Goal: Task Accomplishment & Management: Manage account settings

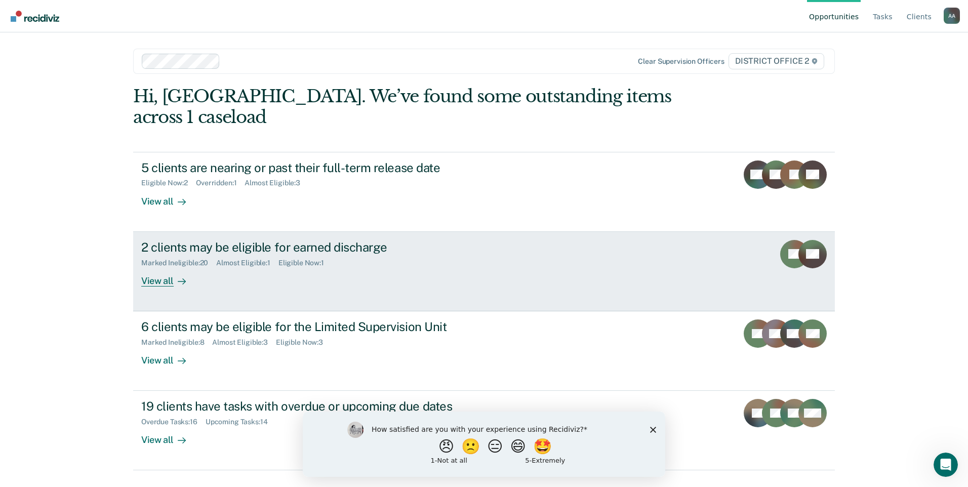
click at [606, 232] on link "2 clients may be eligible for earned discharge Marked Ineligible : 20 Almost El…" at bounding box center [484, 271] width 702 height 79
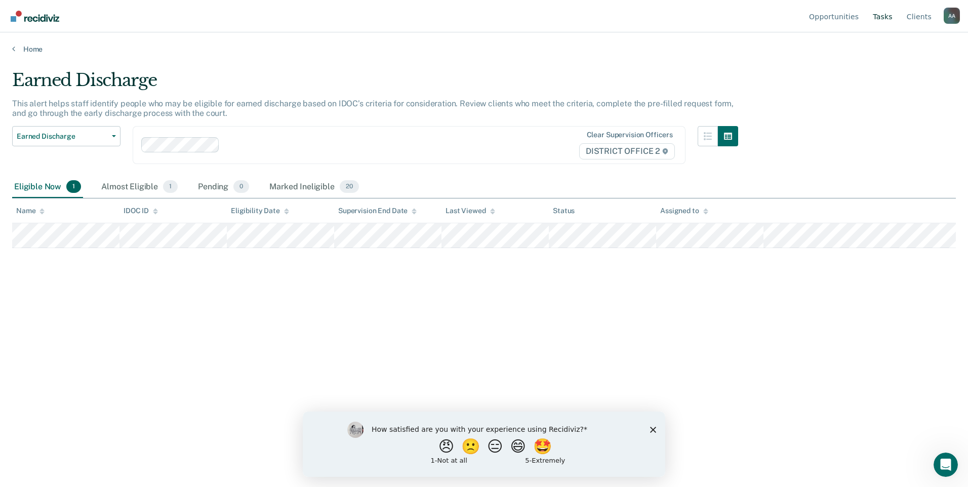
click at [879, 19] on link "Tasks" at bounding box center [883, 16] width 24 height 32
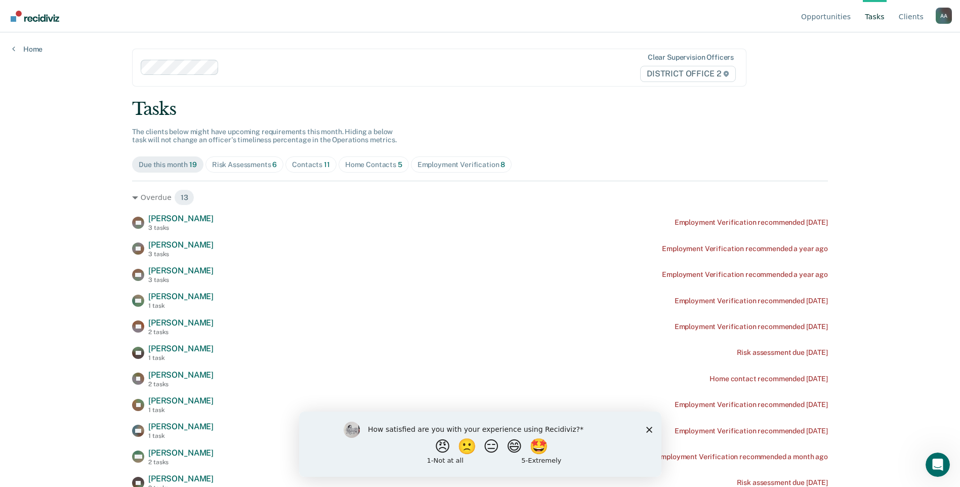
click at [302, 168] on div "Contacts 11" at bounding box center [311, 164] width 38 height 9
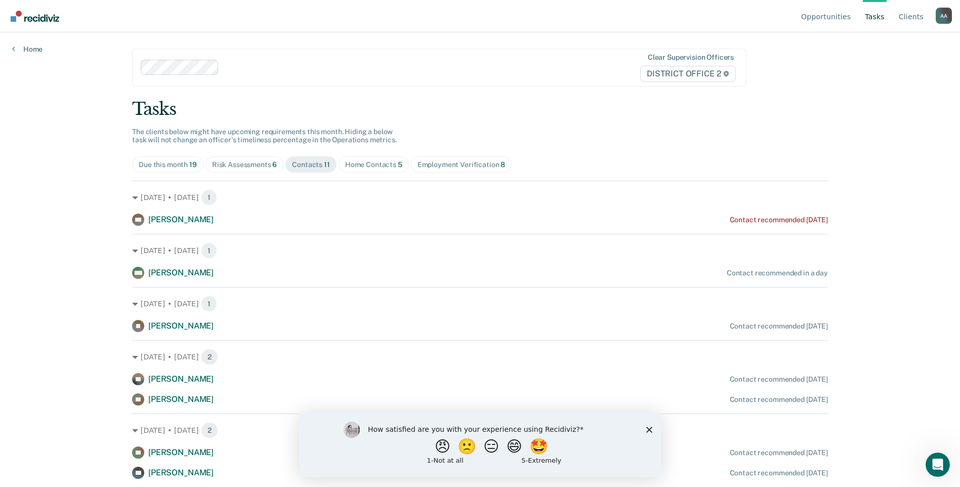
click at [254, 169] on div "Risk Assessments 6" at bounding box center [244, 164] width 65 height 9
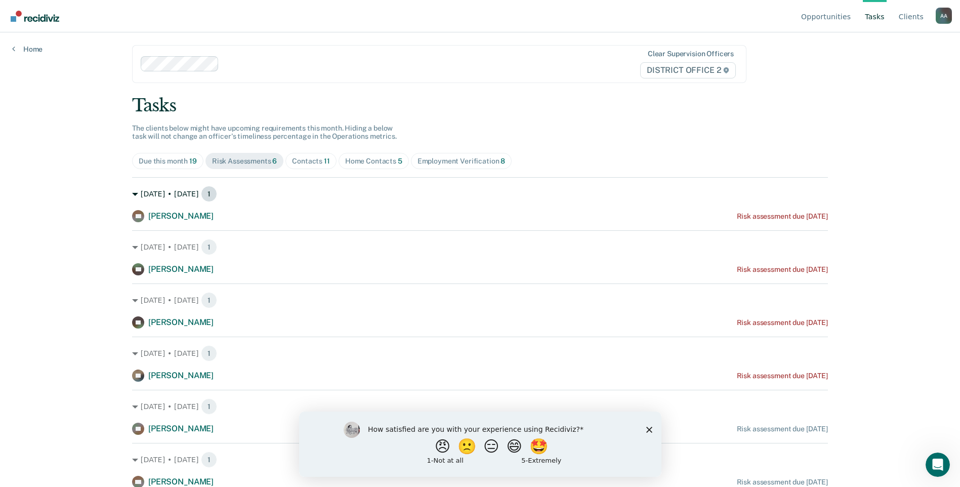
scroll to position [5, 0]
click at [650, 427] on icon "Close survey" at bounding box center [649, 429] width 6 height 6
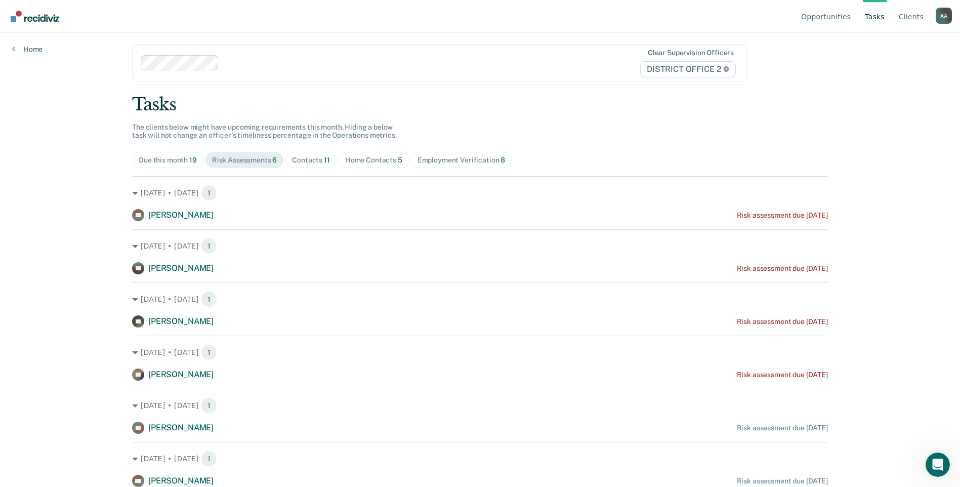
click at [300, 157] on div "Contacts 11" at bounding box center [311, 160] width 38 height 9
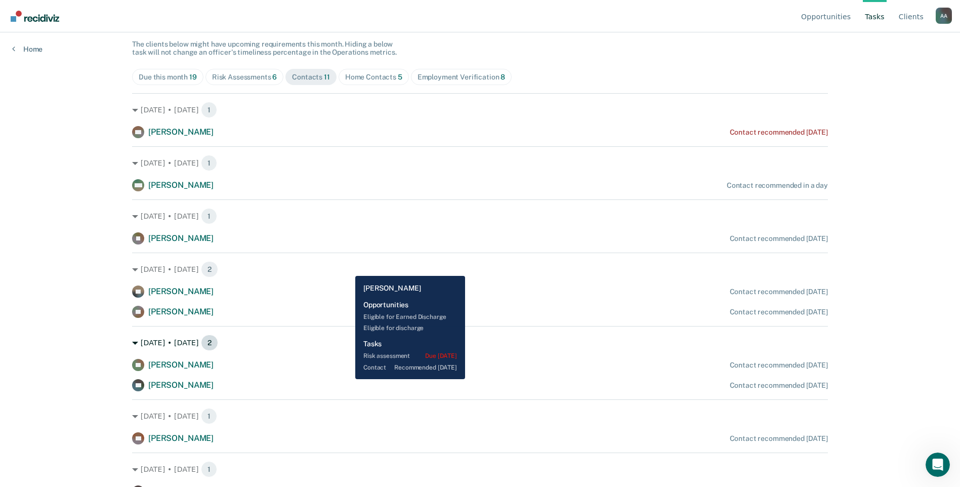
scroll to position [2, 0]
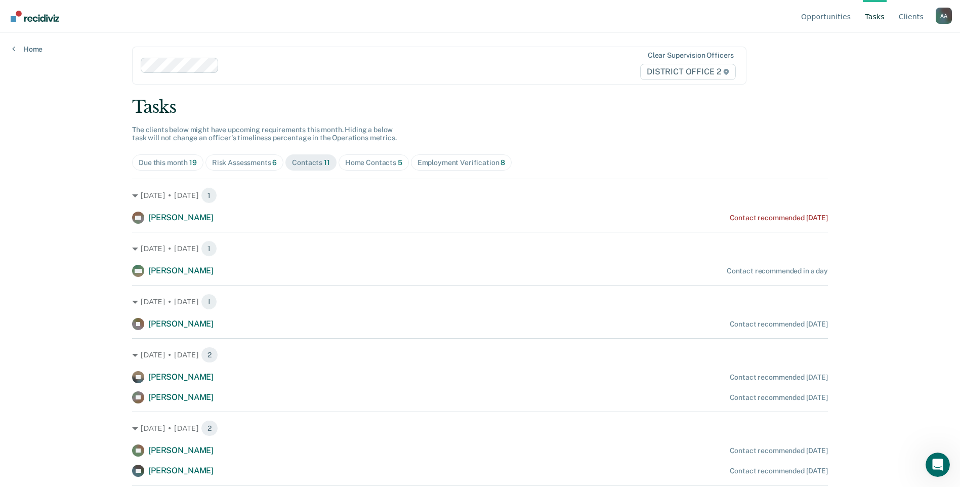
click at [363, 167] on div "Home Contacts 5" at bounding box center [373, 162] width 57 height 9
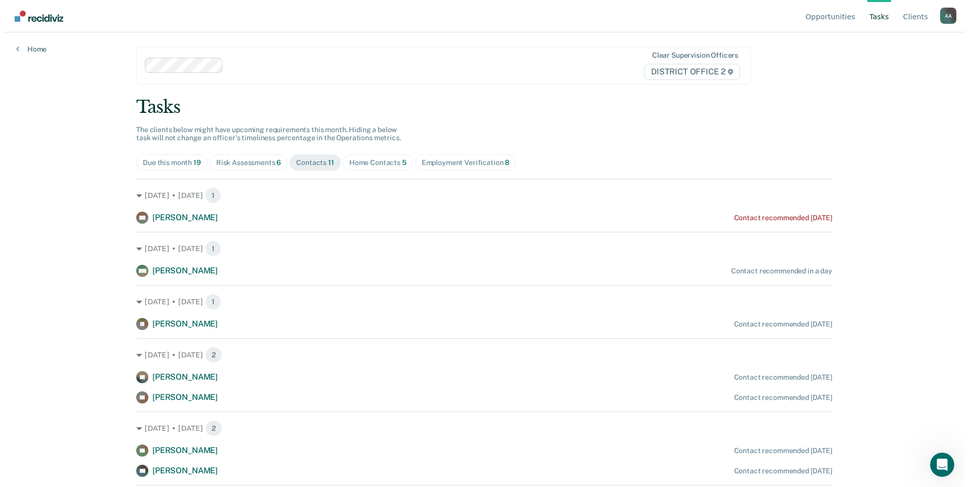
scroll to position [0, 0]
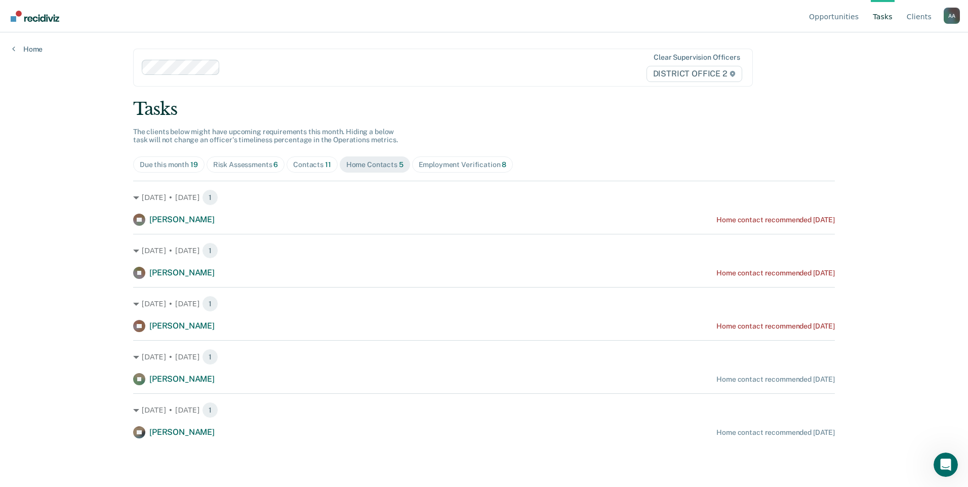
click at [422, 167] on div "Employment Verification 8" at bounding box center [463, 164] width 88 height 9
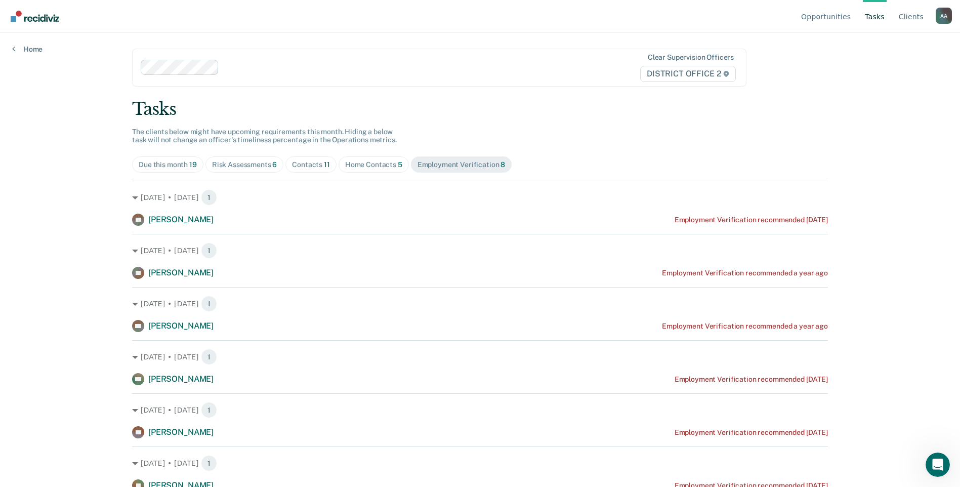
click at [385, 165] on div "Home Contacts 5" at bounding box center [373, 164] width 57 height 9
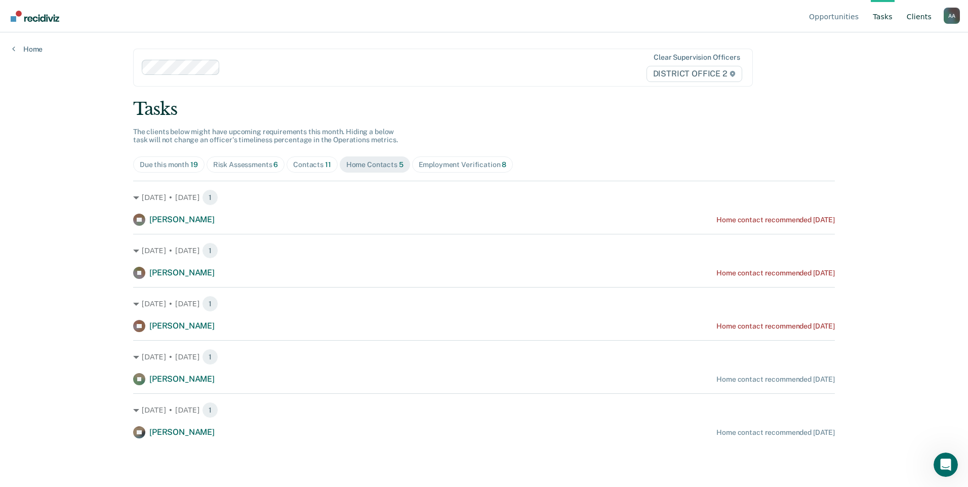
click at [919, 19] on link "Client s" at bounding box center [919, 16] width 29 height 32
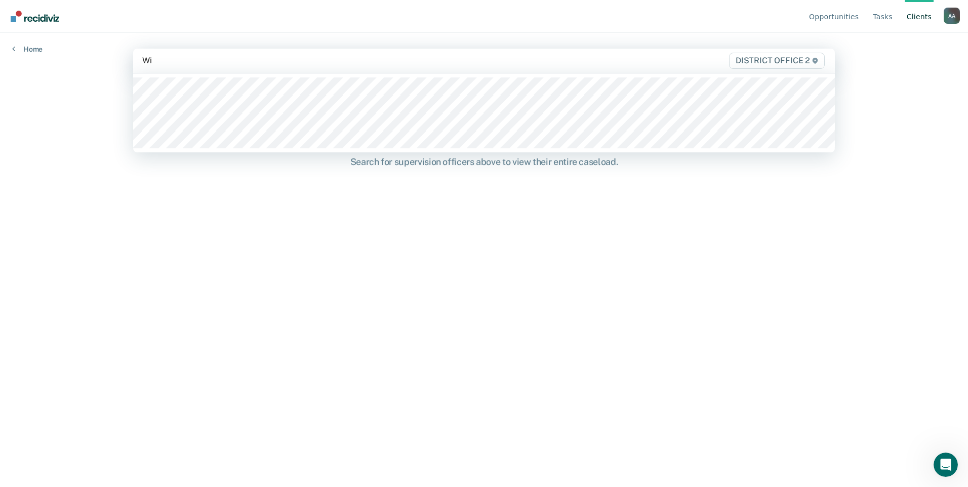
type input "Wil"
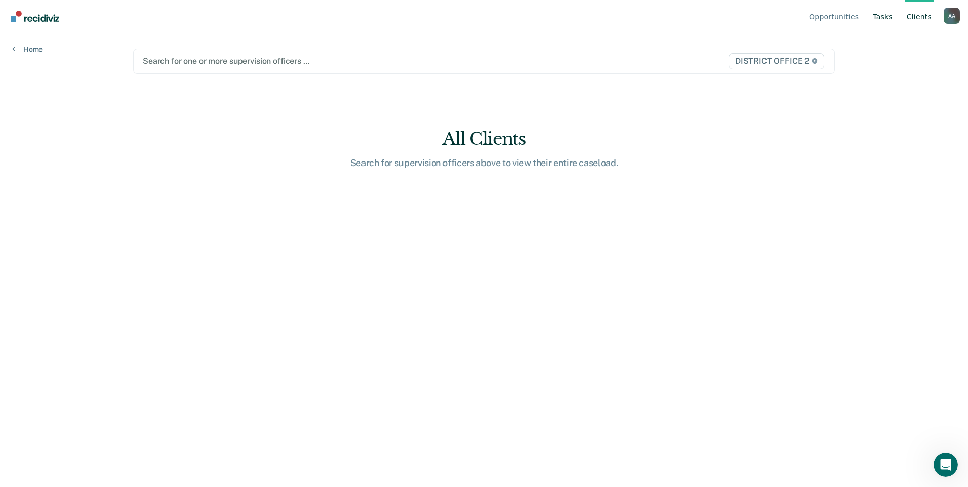
click at [891, 16] on link "Tasks" at bounding box center [883, 16] width 24 height 32
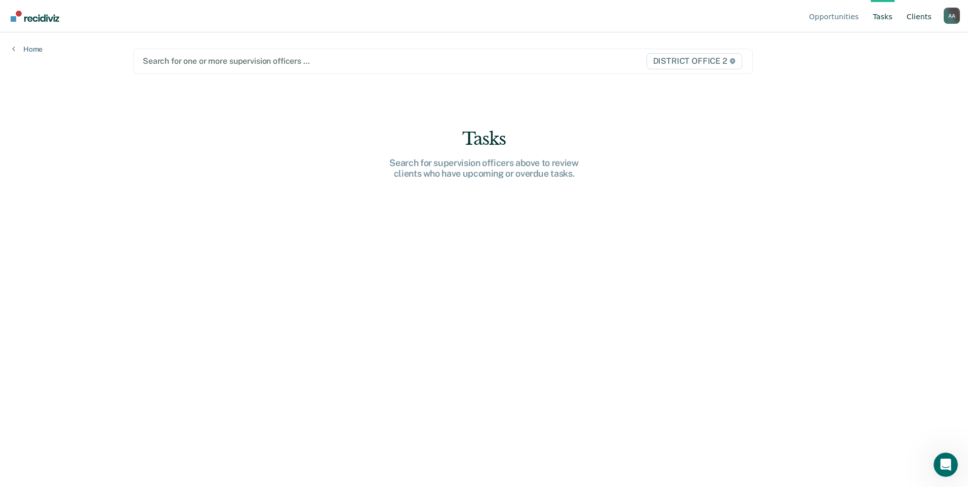
click at [919, 15] on link "Client s" at bounding box center [919, 16] width 29 height 32
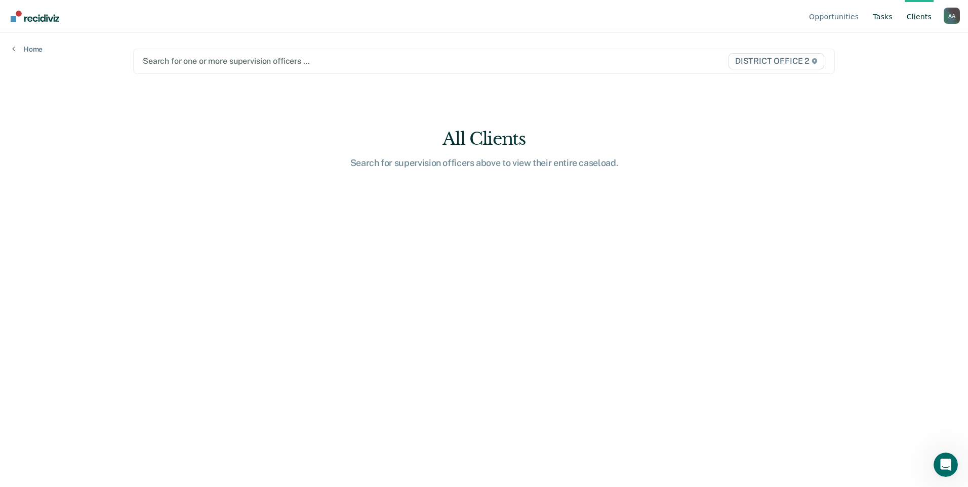
click at [882, 21] on link "Tasks" at bounding box center [883, 16] width 24 height 32
